Goal: Information Seeking & Learning: Learn about a topic

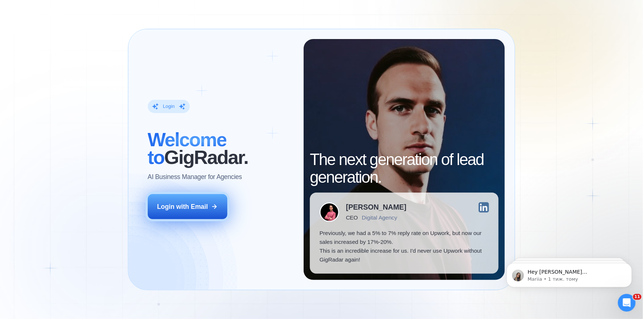
click at [201, 213] on button "Login with Email" at bounding box center [188, 206] width 80 height 25
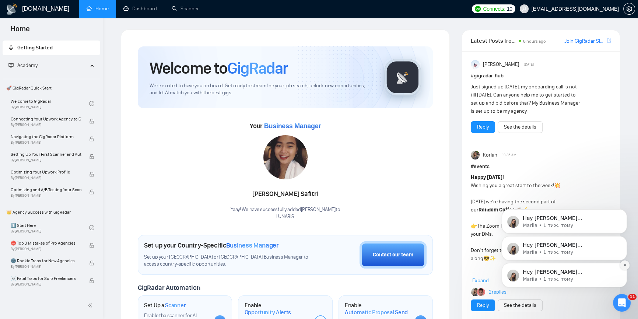
click at [626, 264] on icon "Dismiss notification" at bounding box center [625, 265] width 4 height 4
click at [622, 266] on button "Dismiss notification" at bounding box center [625, 265] width 10 height 10
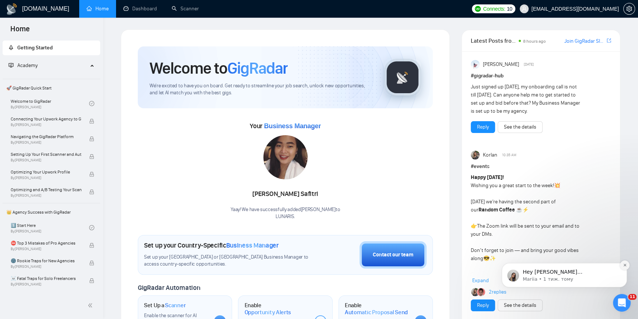
click at [625, 265] on icon "Dismiss notification" at bounding box center [625, 265] width 4 height 4
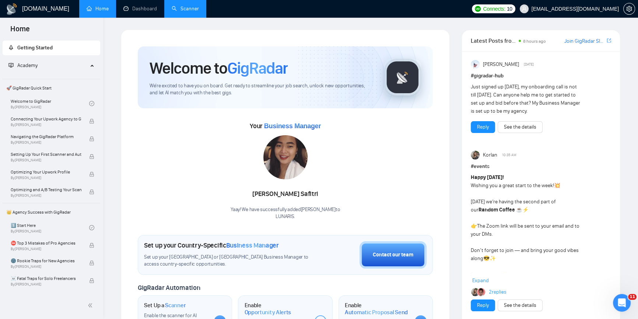
click at [173, 6] on link "Scanner" at bounding box center [185, 9] width 27 height 6
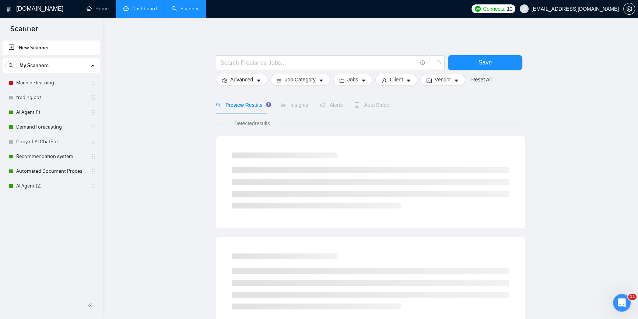
click at [136, 10] on link "Dashboard" at bounding box center [140, 9] width 34 height 6
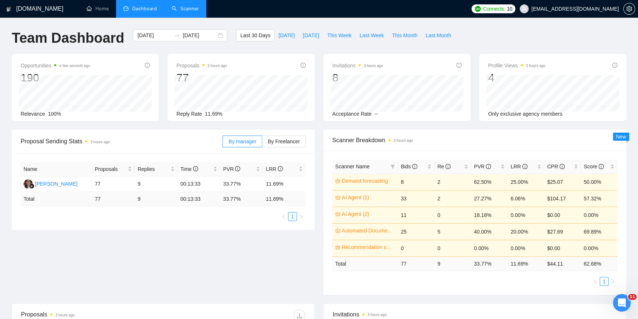
click at [378, 216] on link "AI Agent (2)" at bounding box center [368, 214] width 52 height 8
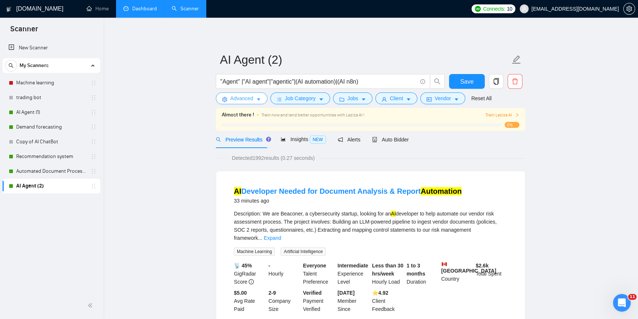
click at [257, 97] on icon "caret-down" at bounding box center [258, 99] width 5 height 5
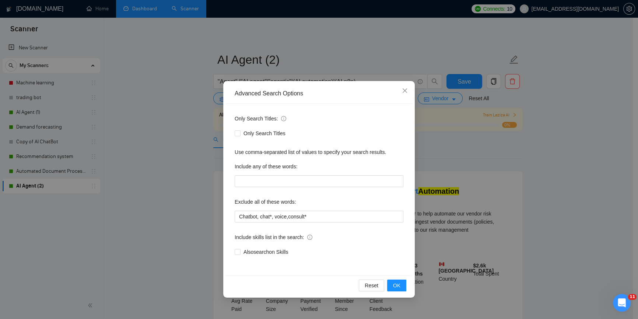
click at [160, 178] on div "Advanced Search Options Only Search Titles: Only Search Titles Use comma-separa…" at bounding box center [319, 159] width 638 height 319
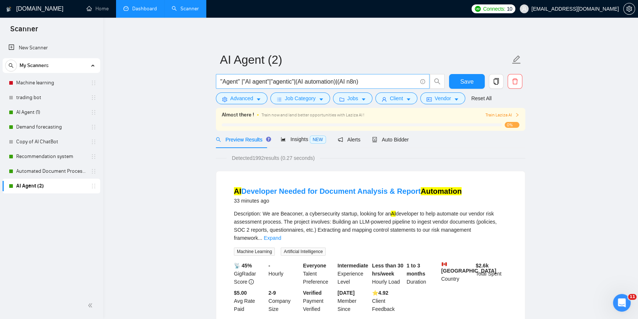
click at [373, 83] on input ""Agent" |"AI agent"|"agentic"|(AI automation)|(AI n8n)" at bounding box center [318, 81] width 197 height 9
click at [321, 84] on input ""Agent" |"AI agent"|"agentic"|(AI automation)|(AI n8n)" at bounding box center [318, 81] width 197 height 9
click at [389, 81] on input ""Agent" |"AI agent"|"agentic"|(AI automation)|(AI n8n)" at bounding box center [318, 81] width 197 height 9
paste input "automation"
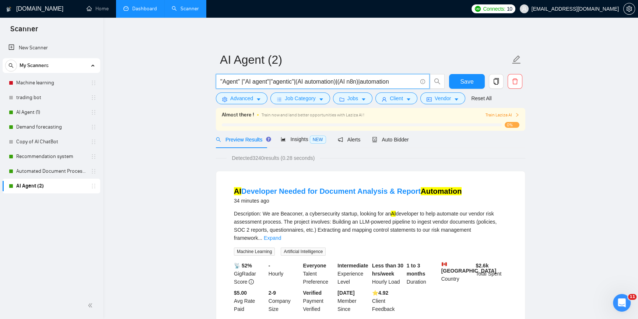
drag, startPoint x: 395, startPoint y: 80, endPoint x: 359, endPoint y: 83, distance: 35.9
click at [359, 83] on input ""Agent" |"AI agent"|"agentic"|(AI automation)|(AI n8n)|automation" at bounding box center [318, 81] width 197 height 9
type input ""Agent" |"AI agent"|"agentic"|(AI automation)|(AI n8n)"
